Goal: Information Seeking & Learning: Check status

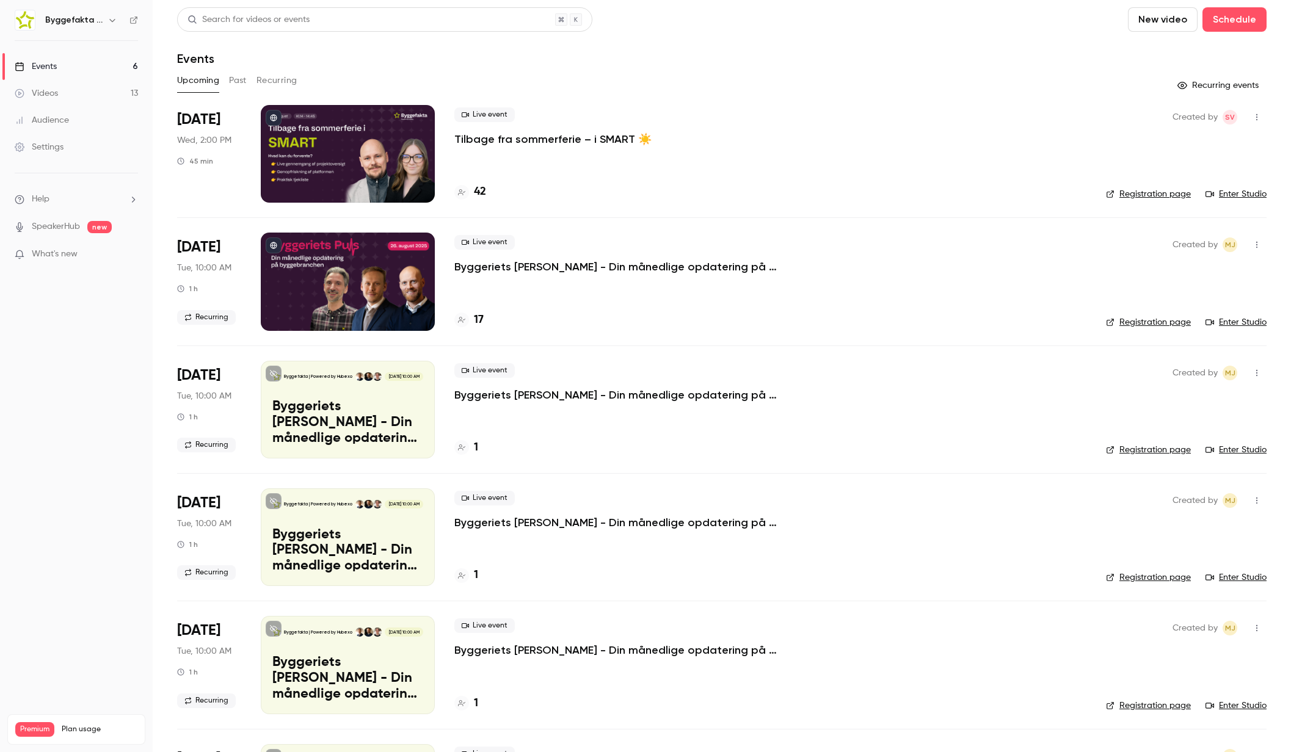
click at [113, 19] on icon "button" at bounding box center [112, 20] width 10 height 10
click at [92, 112] on span "Switch channel" at bounding box center [76, 112] width 62 height 13
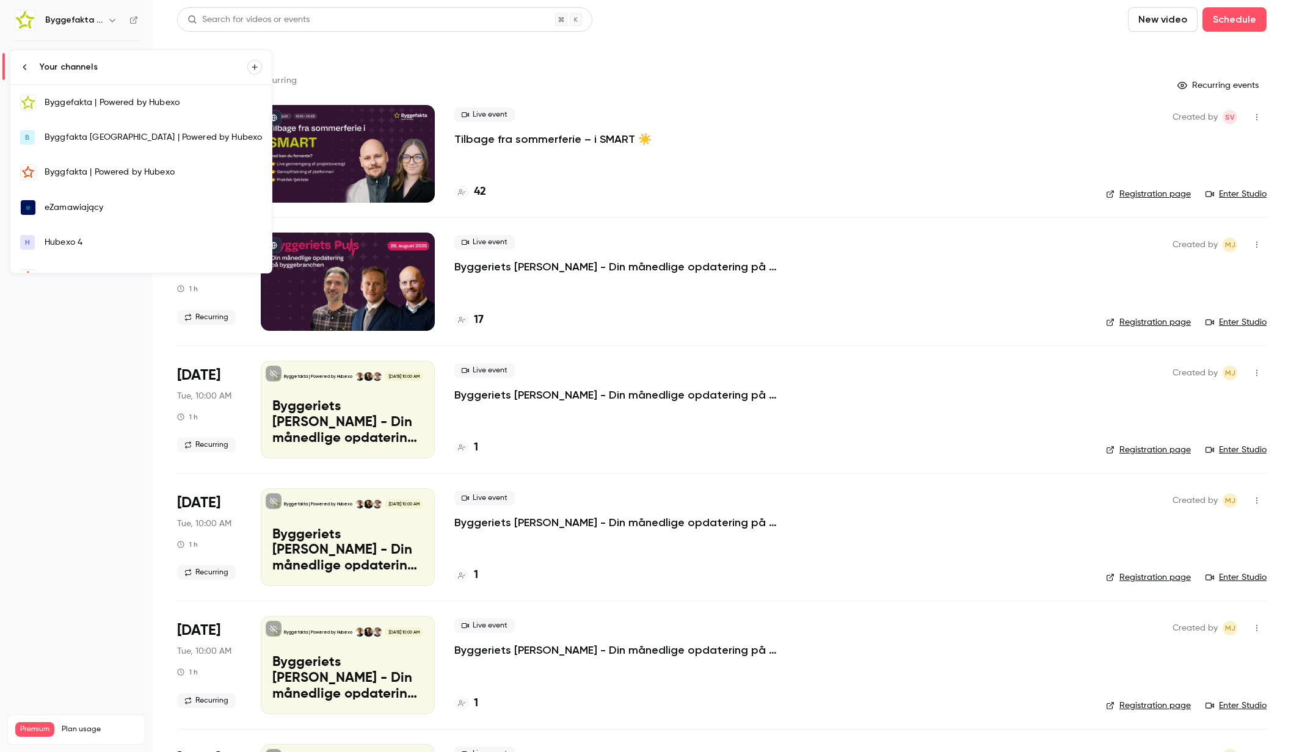
click at [88, 211] on div "eZamawiający" at bounding box center [153, 207] width 217 height 12
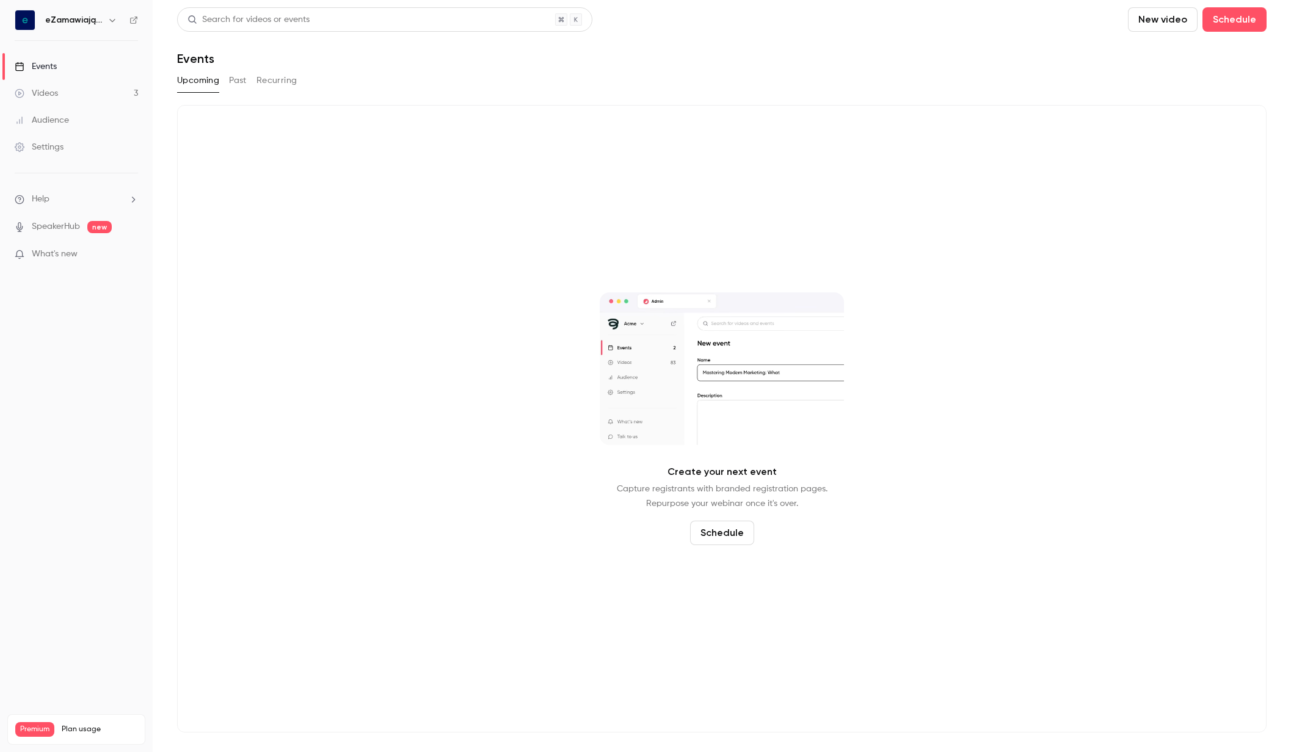
click at [73, 93] on link "Videos 3" at bounding box center [76, 93] width 153 height 27
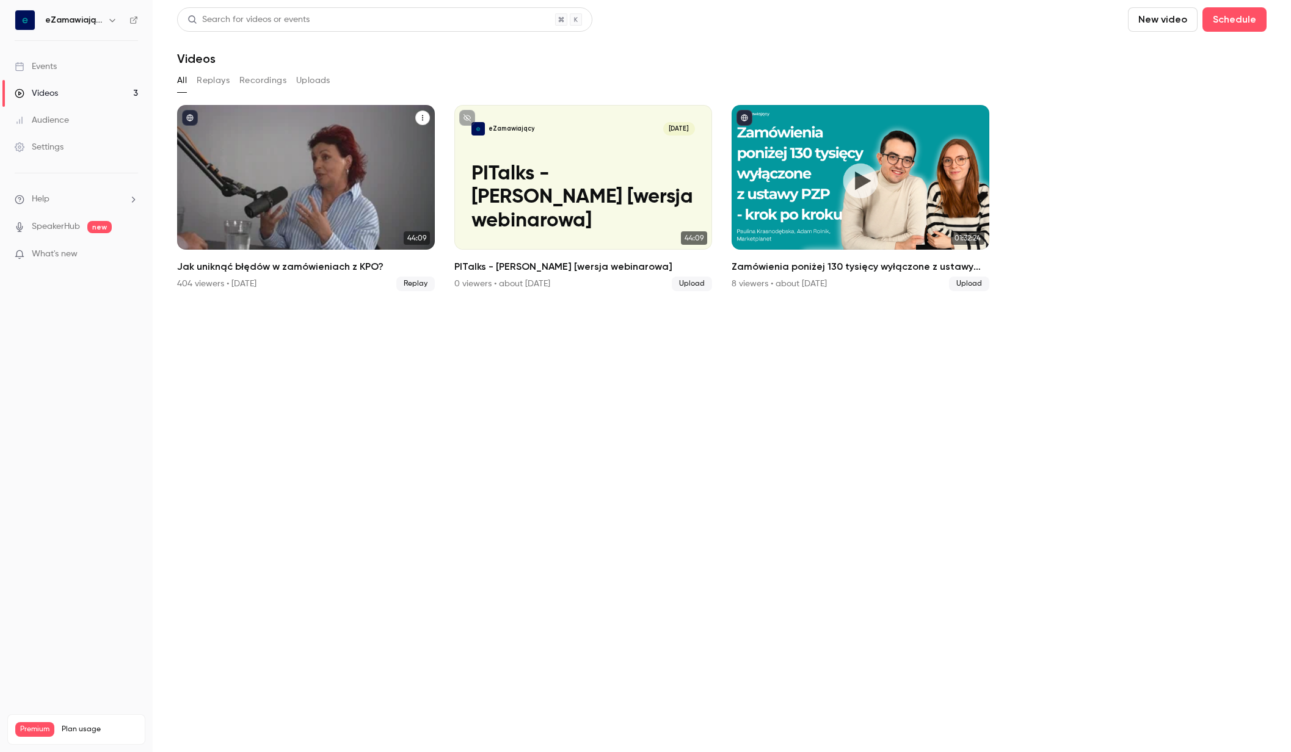
click at [297, 266] on h2 "Jak uniknąć błędów w zamówieniach z KPO?" at bounding box center [306, 266] width 258 height 15
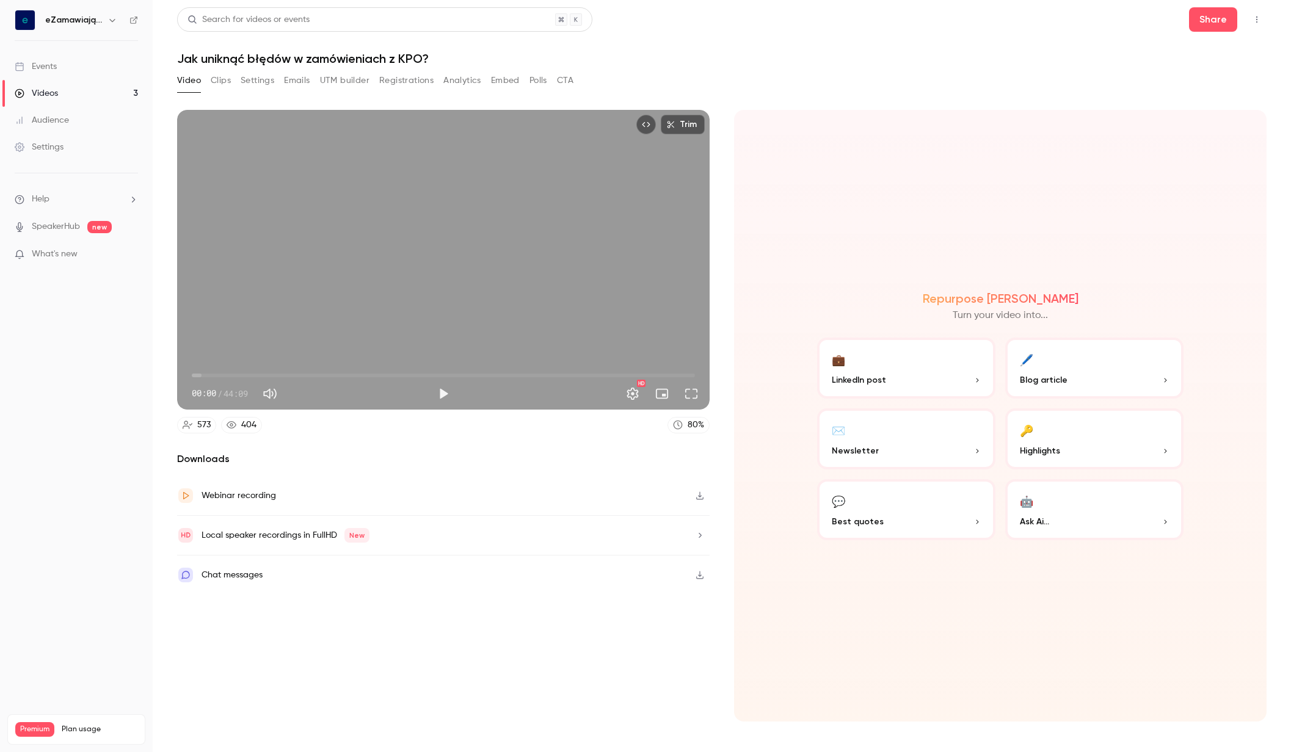
click at [402, 78] on button "Registrations" at bounding box center [406, 81] width 54 height 20
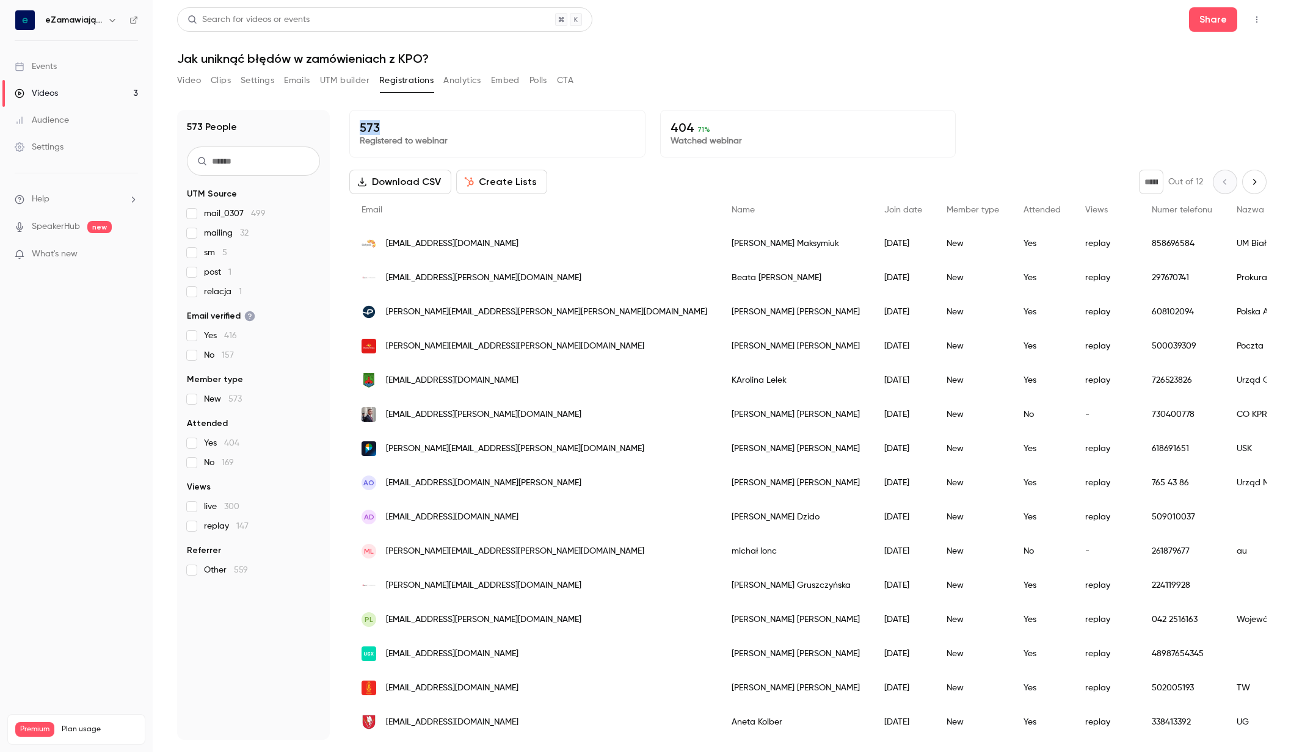
drag, startPoint x: 380, startPoint y: 126, endPoint x: 348, endPoint y: 128, distance: 31.8
click at [348, 128] on div "573 People UTM Source mail_0307 499 mailing 32 sm 5 post 1 relacja 1 Email veri…" at bounding box center [721, 425] width 1089 height 630
copy p "573"
click at [47, 93] on div "Videos" at bounding box center [36, 93] width 43 height 12
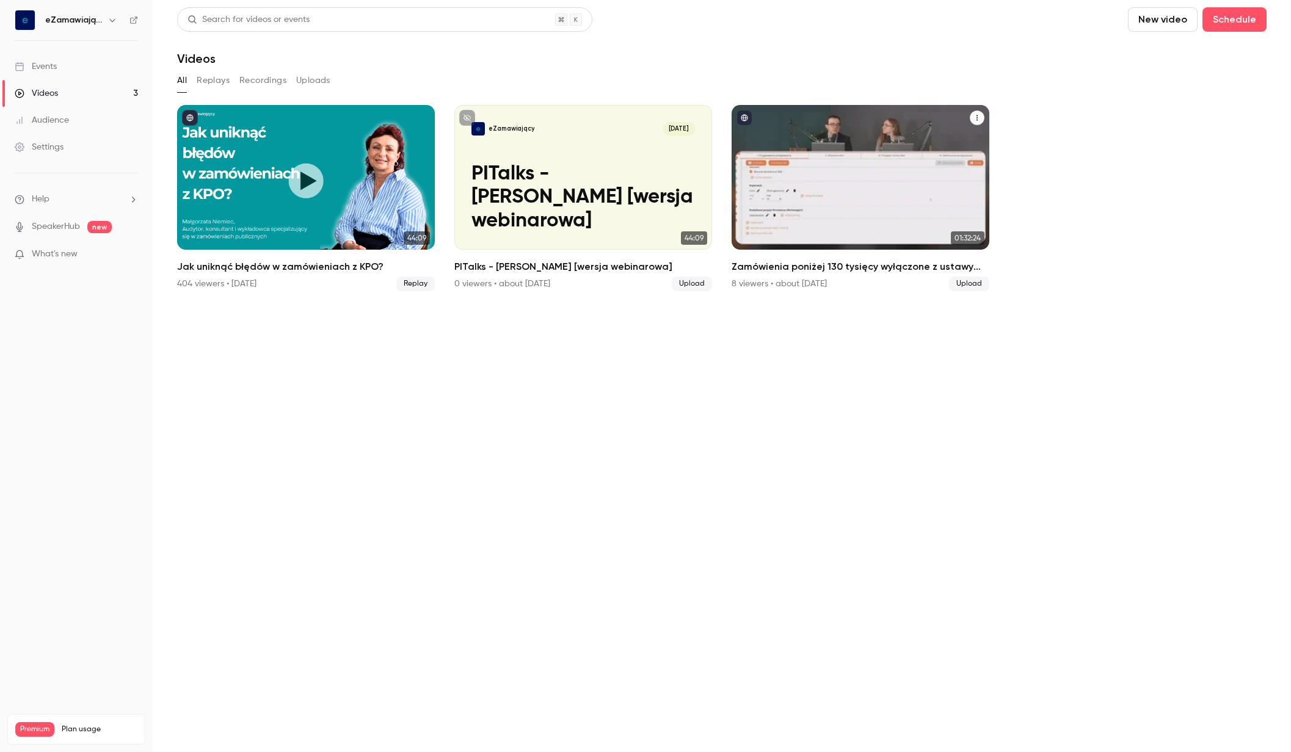
click at [771, 169] on div "Zamówienia poniżej 130 tysięcy wyłączone z ustawy PZP- krok po kroku" at bounding box center [860, 177] width 258 height 145
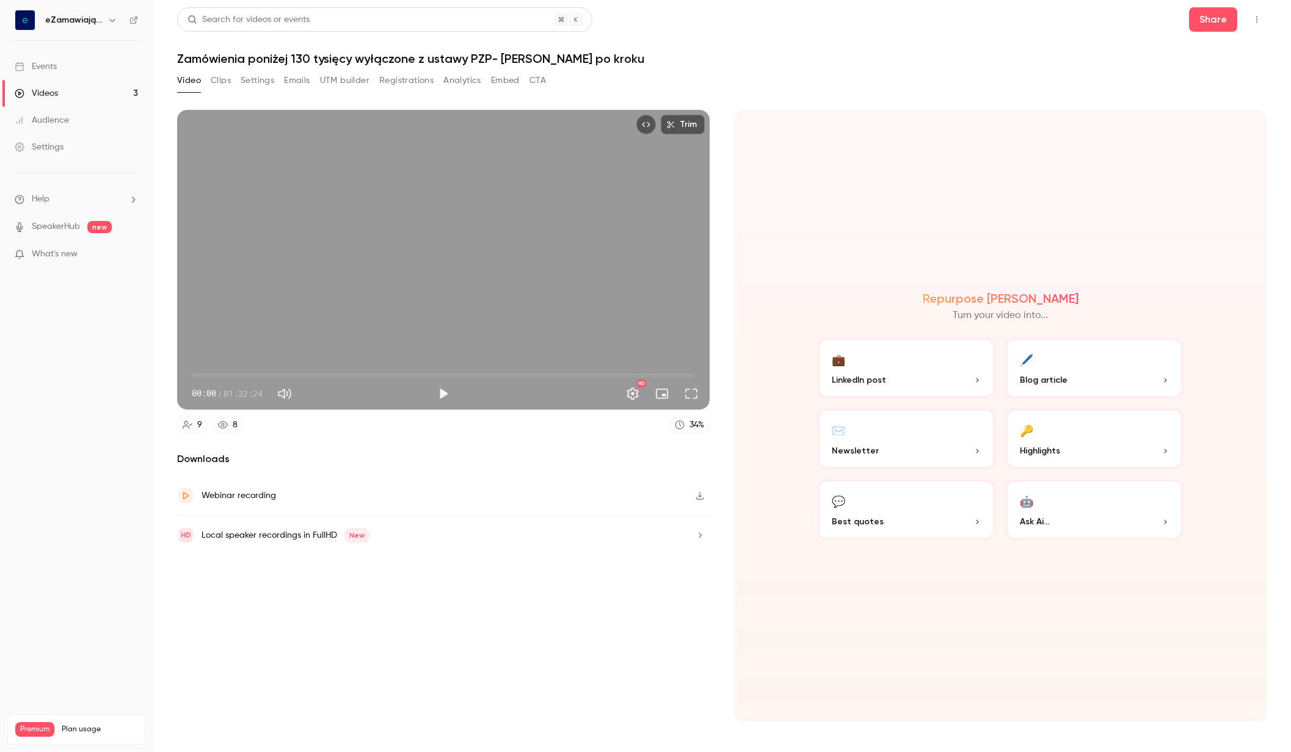
click at [394, 81] on button "Registrations" at bounding box center [406, 81] width 54 height 20
